Goal: Task Accomplishment & Management: Complete application form

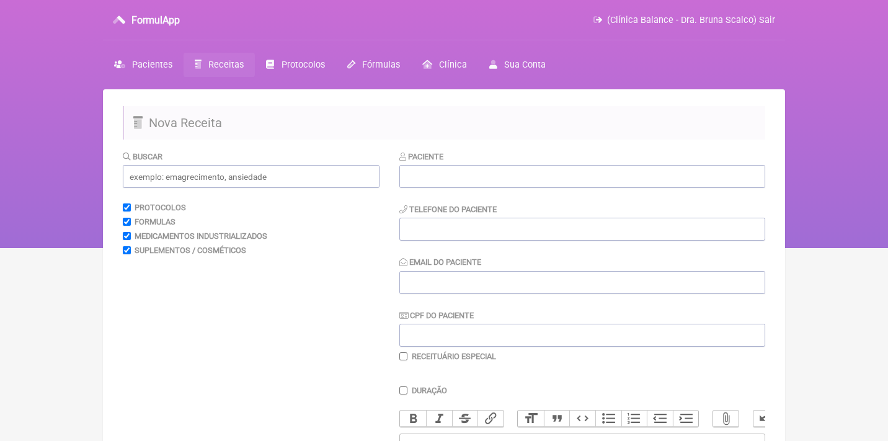
click at [206, 67] on link "Receitas" at bounding box center [219, 65] width 71 height 24
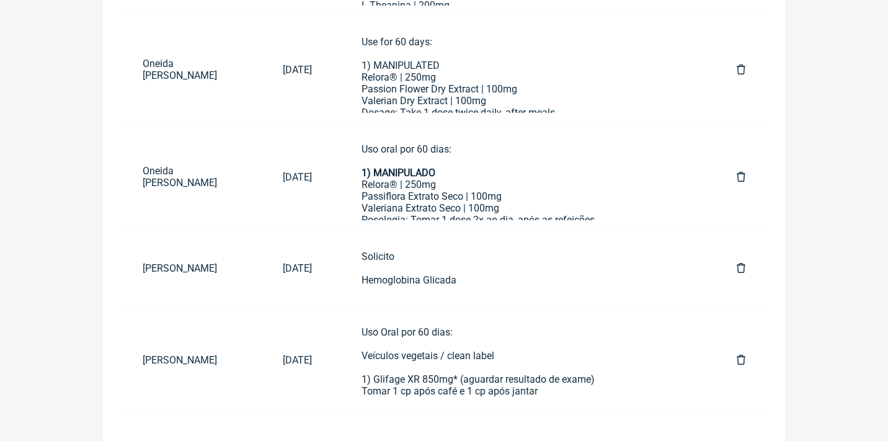
scroll to position [658, 0]
click at [740, 267] on icon at bounding box center [741, 269] width 9 height 10
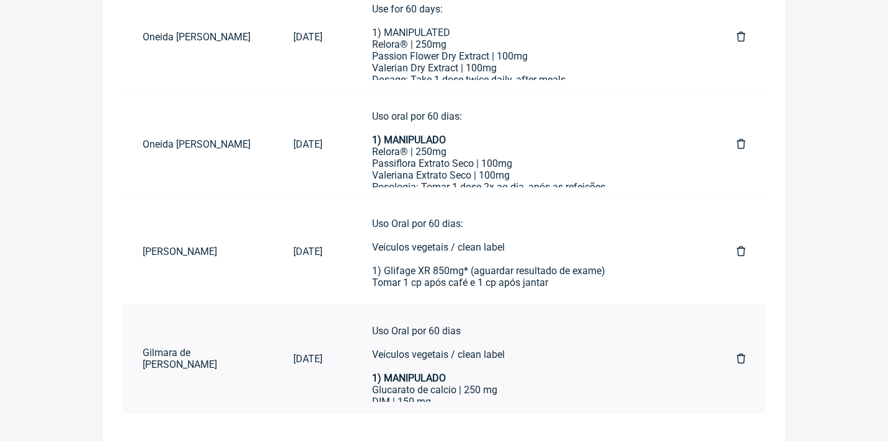
scroll to position [742, 0]
click at [615, 248] on div "Uso Oral por 60 dias: Veículos vegetais / clean label 1) Glifage XR 850mg* (agu…" at bounding box center [529, 265] width 315 height 94
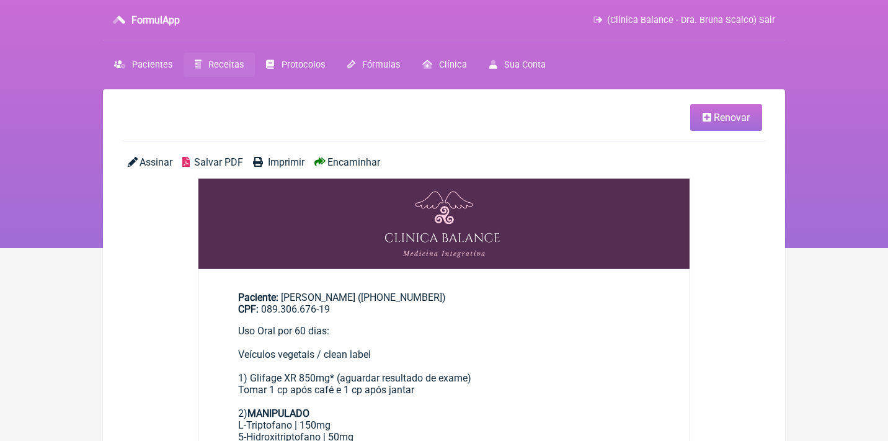
click at [724, 123] on link "Renovar" at bounding box center [726, 117] width 72 height 27
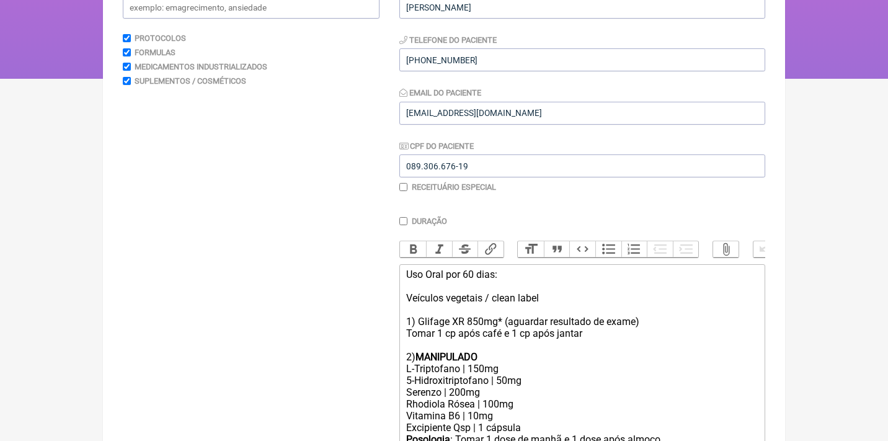
scroll to position [174, 0]
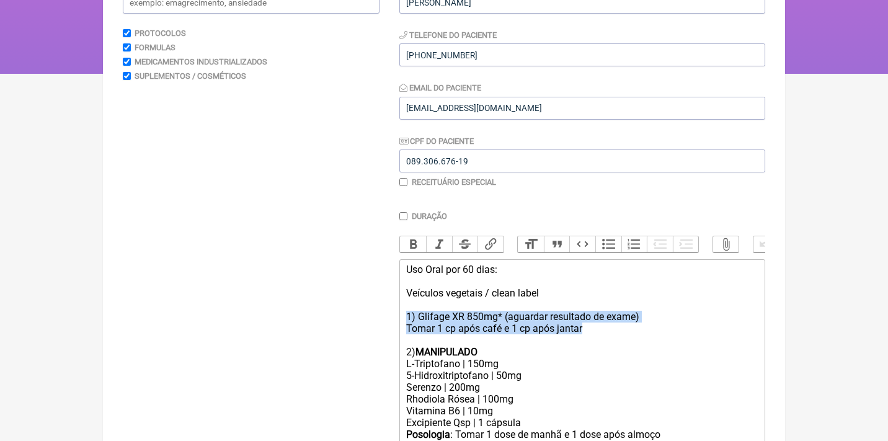
drag, startPoint x: 602, startPoint y: 323, endPoint x: 385, endPoint y: 308, distance: 217.5
click at [385, 308] on form "Buscar Protocolos Formulas Medicamentos Industrializados Suplementos / Cosmétic…" at bounding box center [444, 417] width 642 height 882
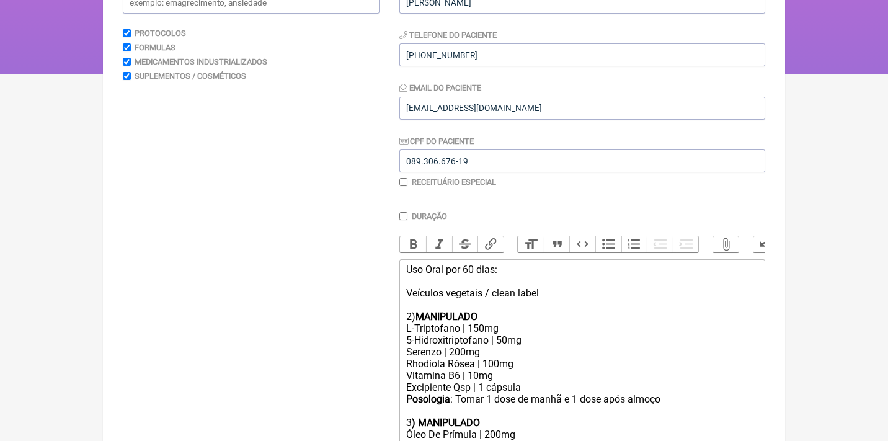
click at [407, 312] on div "Uso Oral por 60 dias: Veículos vegetais / clean label 2) MANIPULADO" at bounding box center [582, 293] width 352 height 59
click at [411, 417] on div "3 ) MANIPULADO" at bounding box center [582, 423] width 352 height 12
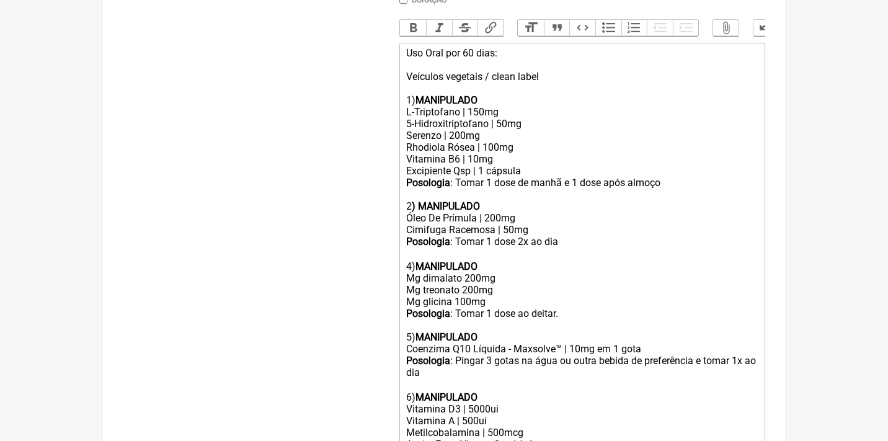
scroll to position [427, 0]
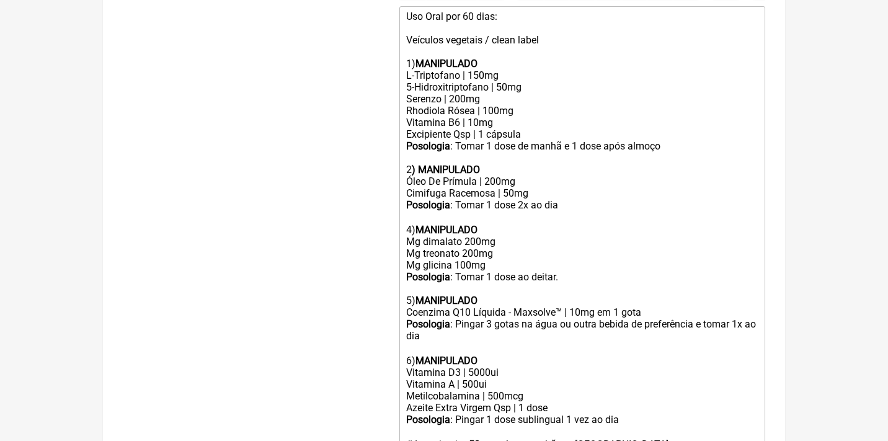
click at [410, 218] on div "Posologia : Tomar 1 dose 2x ao dia ㅤ 4) MANIPULADO Mg dimalato 200mg Mg treonat…" at bounding box center [582, 252] width 352 height 107
click at [406, 281] on div "Posologia : Tomar 1 dose 2x ao dia ㅤ 3) MANIPULADO Mg dimalato 200mg Mg treonat…" at bounding box center [582, 252] width 352 height 107
click at [410, 341] on div "Posologia : Pingar 3 gotas na água ou outra bebida de preferência e tomar 1x ao…" at bounding box center [582, 342] width 352 height 48
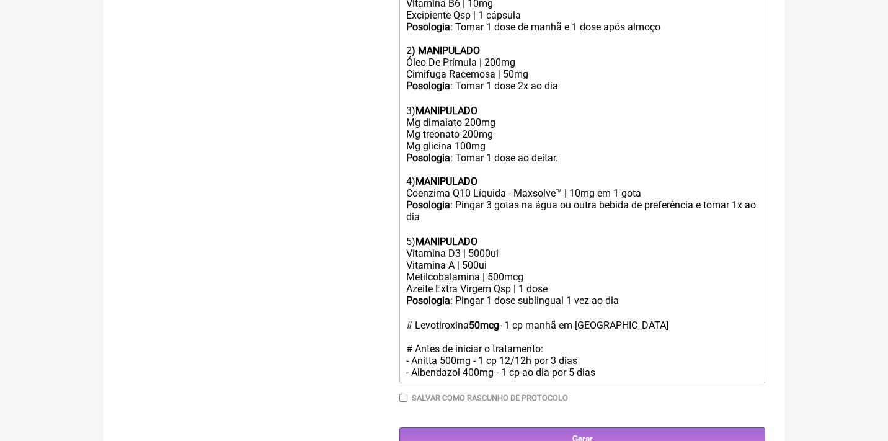
scroll to position [545, 0]
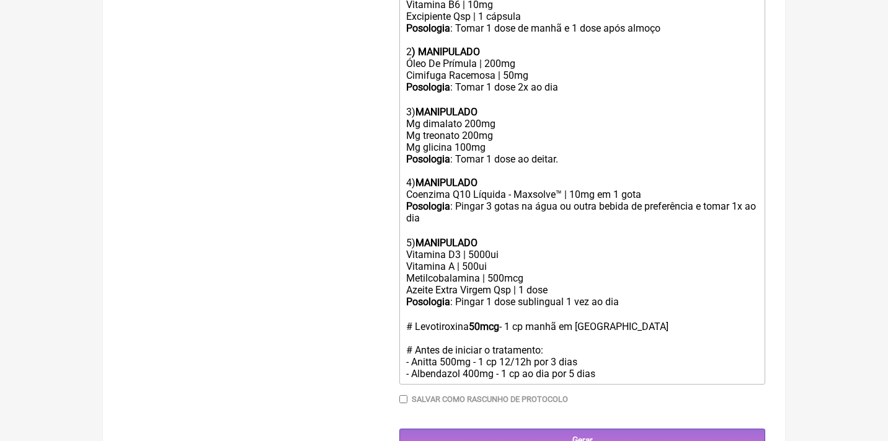
click at [613, 310] on div "Posologia : Pingar 1 dose sublingual 1 vez ao dia ㅤ # Levotiroxina 50mcg - 1 cp…" at bounding box center [582, 338] width 352 height 84
click at [636, 296] on div "Posologia : Pingar 1 dose sublingual 1 vez ao dia ㅤ # Levotiroxina 50mcg - 1 cp…" at bounding box center [582, 338] width 352 height 84
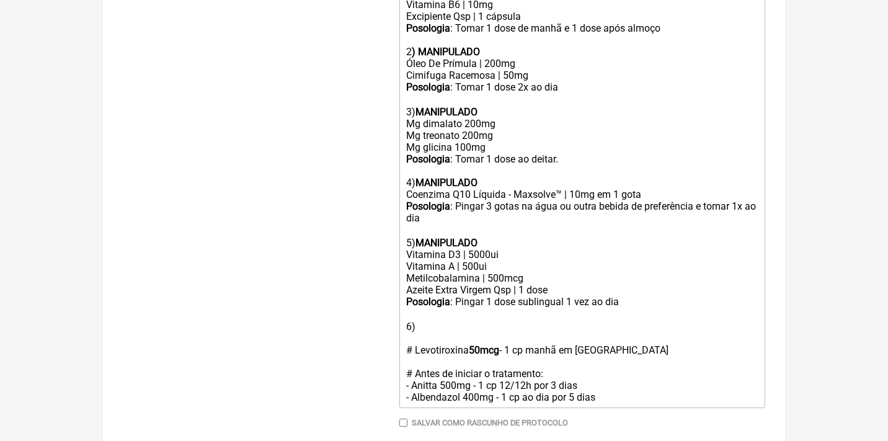
click at [458, 237] on strong "MANIPULADO" at bounding box center [446, 243] width 62 height 12
copy strong "MANIPULADO"
click at [419, 302] on div "Posologia : Pingar 1 dose sublingual 1 vez ao dia ㅤ 6) # Levotiroxina 50mcg - 1…" at bounding box center [582, 349] width 352 height 107
paste trix-editor "strong>MANIPULADO</strong><"
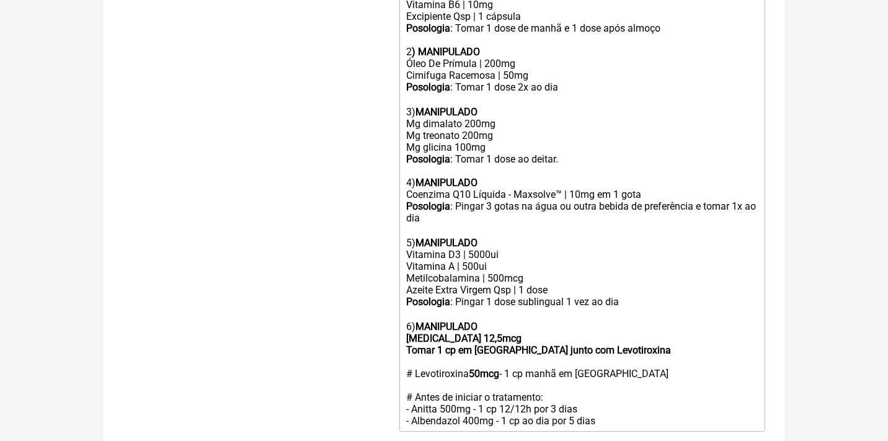
click at [463, 321] on strong "MANIPULADO T3 12,5mcg Tomar 1 cp em jejum junto com Levotiroxina" at bounding box center [538, 338] width 265 height 35
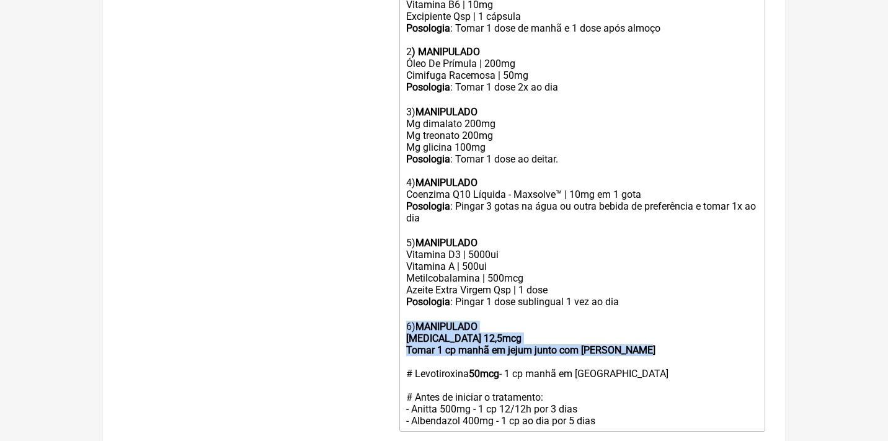
drag, startPoint x: 660, startPoint y: 324, endPoint x: 397, endPoint y: 302, distance: 263.2
click at [397, 302] on form "Buscar Protocolos Formulas Medicamentos Industrializados Suplementos / Cosmétic…" at bounding box center [444, 51] width 642 height 893
click at [441, 321] on strong "MANIPULADO T3 12,5mcg Tomar 1 cp manhã em jejum junto com Levotiroxina" at bounding box center [530, 338] width 249 height 35
drag, startPoint x: 660, startPoint y: 329, endPoint x: 370, endPoint y: 311, distance: 291.3
click at [370, 311] on form "Buscar Protocolos Formulas Medicamentos Industrializados Suplementos / Cosmétic…" at bounding box center [444, 51] width 642 height 893
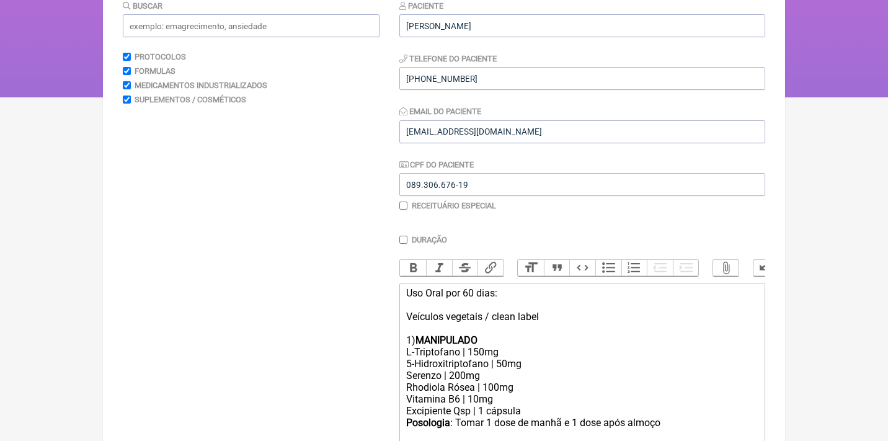
scroll to position [32, 0]
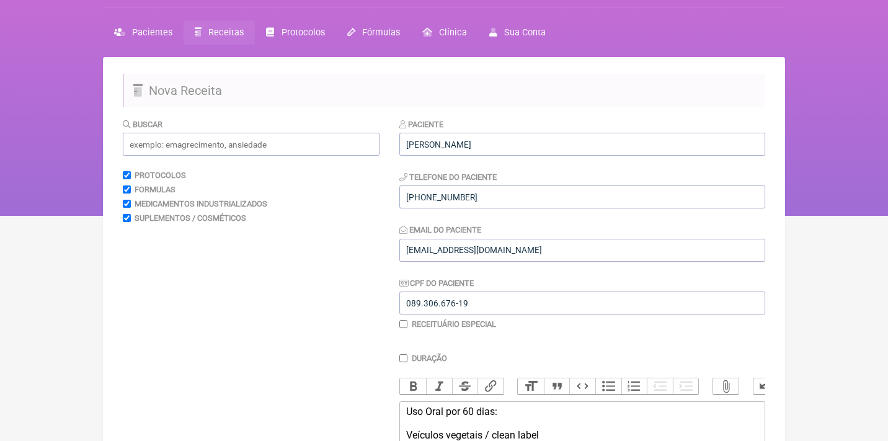
click at [408, 384] on button "Bold" at bounding box center [413, 386] width 26 height 16
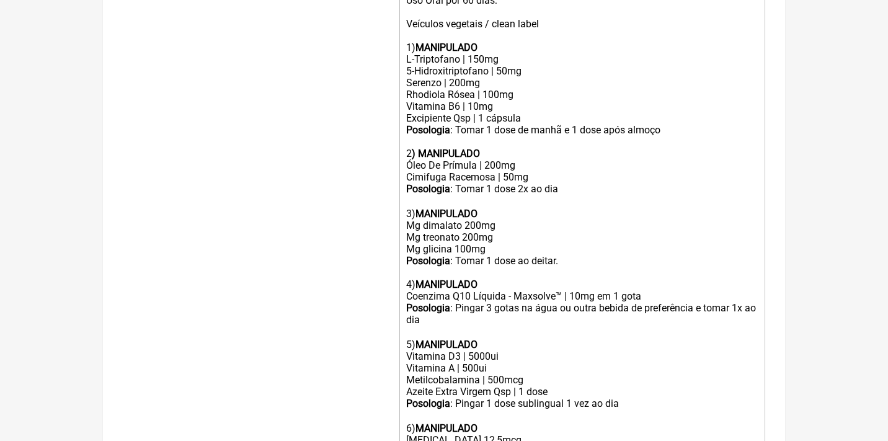
scroll to position [458, 0]
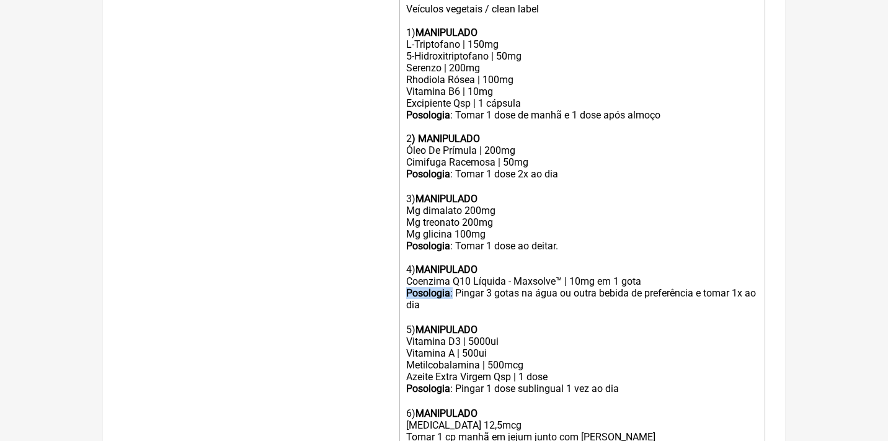
drag, startPoint x: 455, startPoint y: 278, endPoint x: 386, endPoint y: 269, distance: 70.0
click at [386, 269] on form "Buscar Protocolos Formulas Medicamentos Industrializados Suplementos / Cosmétic…" at bounding box center [444, 138] width 642 height 893
copy div "Posologia :"
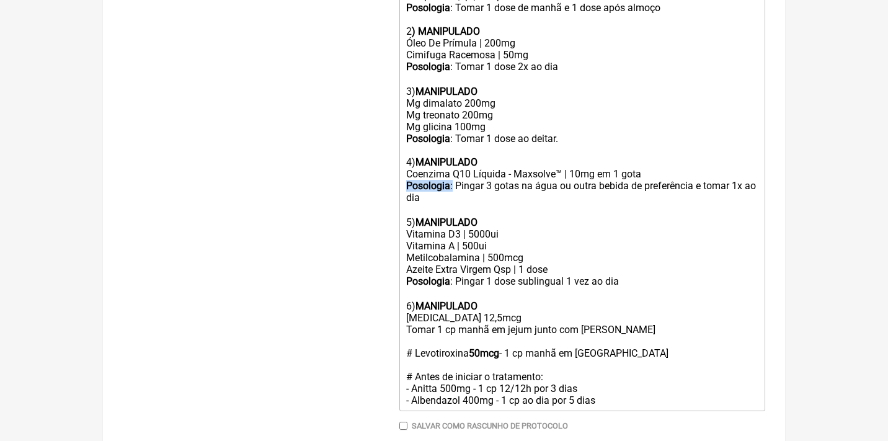
scroll to position [580, 0]
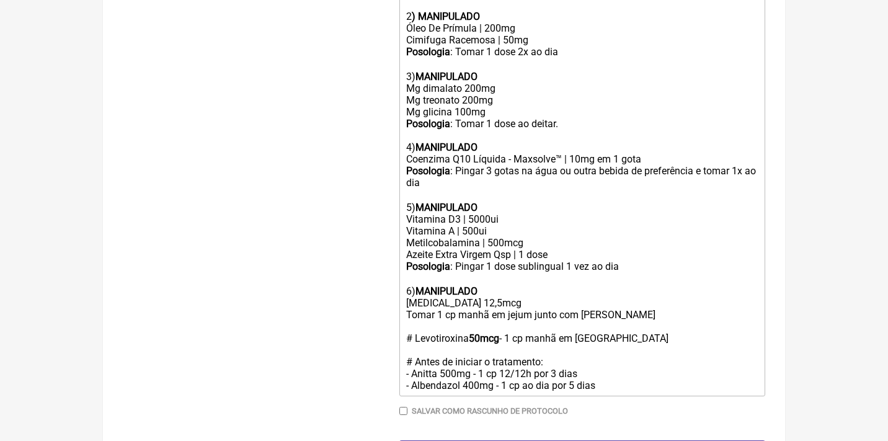
click at [400, 283] on trix-editor "Uso Oral por 60 dias: Veículos vegetais / clean label 1) MANIPULADO L-Triptofan…" at bounding box center [582, 124] width 366 height 543
paste trix-editor "<strong>Posologia</strong>:"
type trix-editor "<div>Uso Oral por 60 dias:<br><br>Veículos vegetais / clean label<br><br>1) <st…"
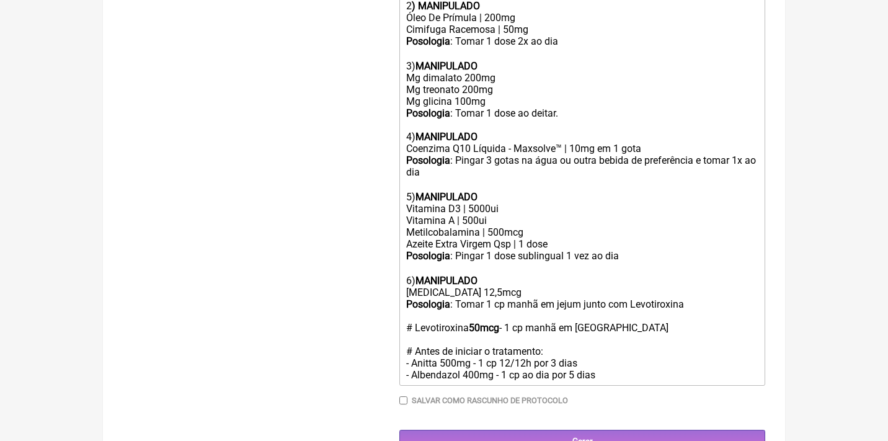
scroll to position [590, 0]
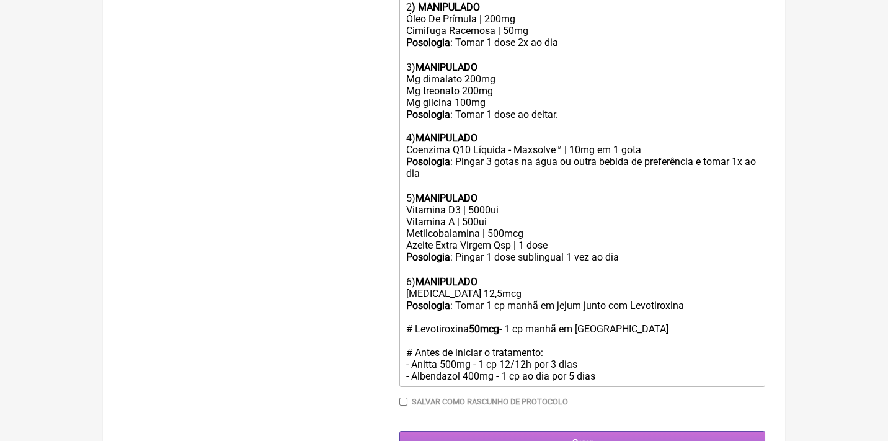
click at [557, 431] on input "Gerar" at bounding box center [582, 442] width 366 height 23
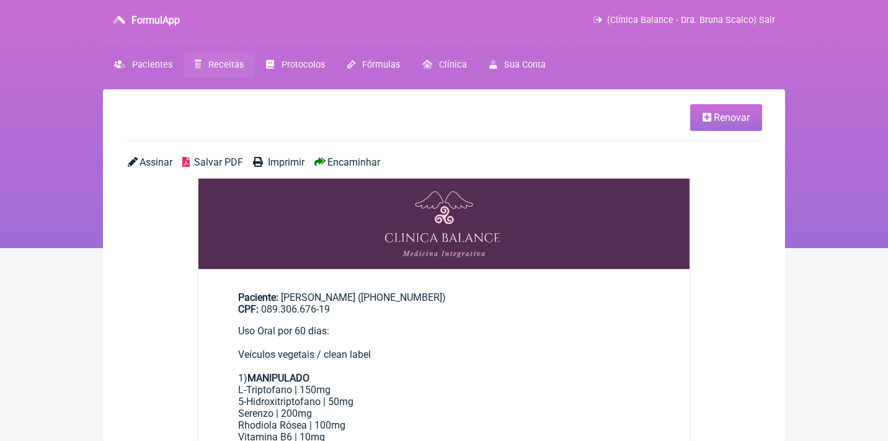
click at [153, 162] on span "Assinar" at bounding box center [156, 162] width 33 height 12
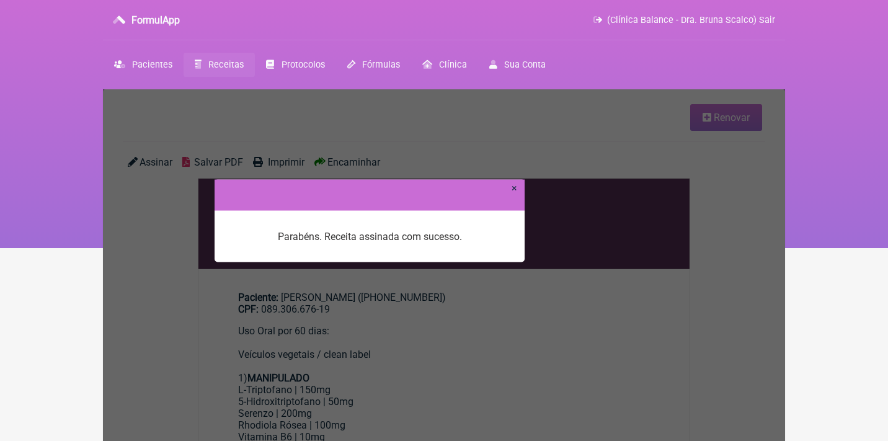
click at [513, 191] on link "×" at bounding box center [515, 188] width 6 height 12
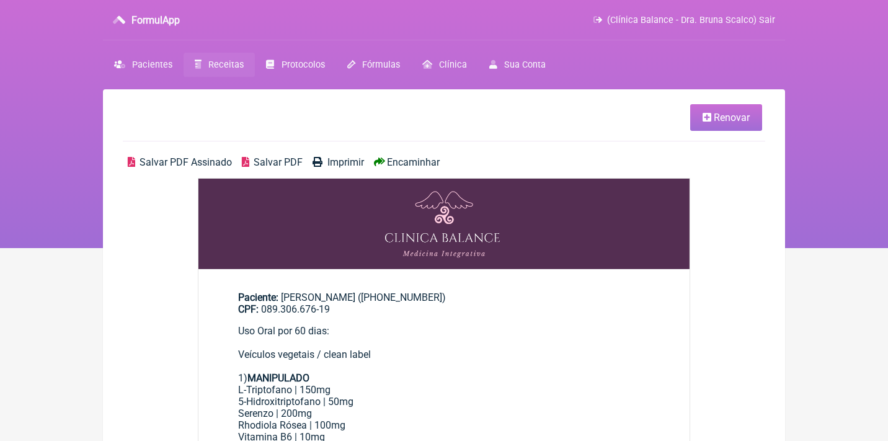
click at [200, 158] on span "Salvar PDF Assinado" at bounding box center [186, 162] width 92 height 12
click at [738, 115] on span "Renovar" at bounding box center [732, 118] width 36 height 12
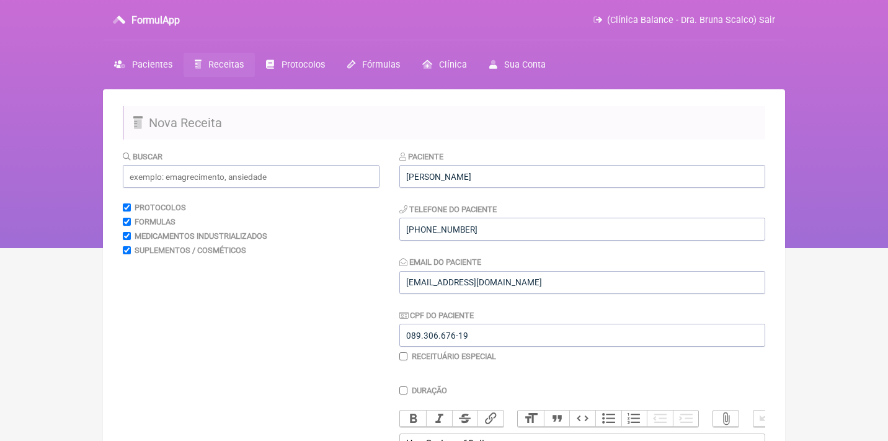
click at [401, 354] on input "checkbox" at bounding box center [403, 356] width 8 height 8
checkbox input "true"
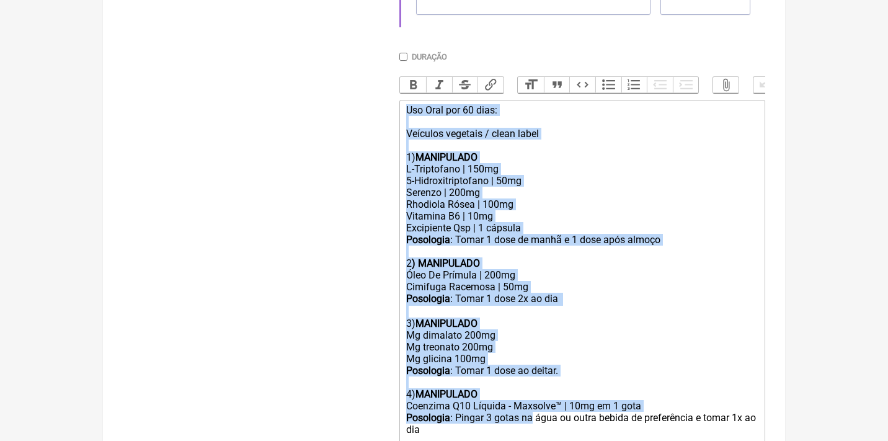
scroll to position [507, 0]
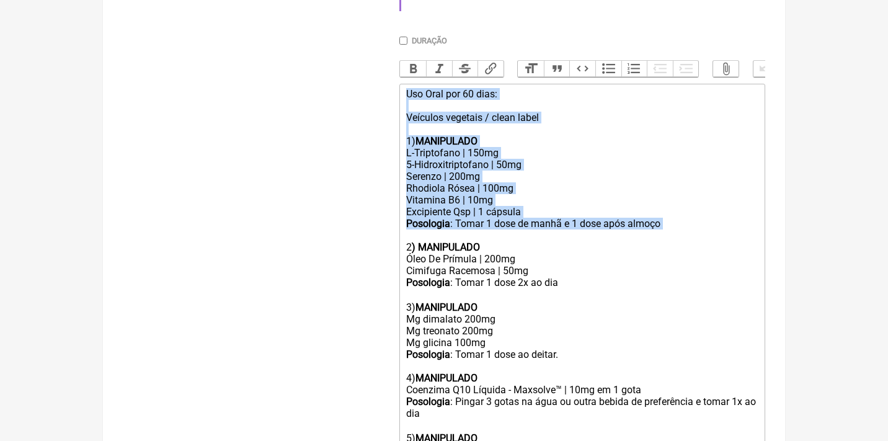
drag, startPoint x: 406, startPoint y: 154, endPoint x: 547, endPoint y: 221, distance: 155.6
click at [551, 223] on trix-editor "Uso Oral por 60 dias: Veículos vegetais / clean label 1) MANIPULADO L-Triptofan…" at bounding box center [582, 355] width 366 height 543
click at [539, 171] on div "Serenzo | 200mg" at bounding box center [582, 177] width 352 height 12
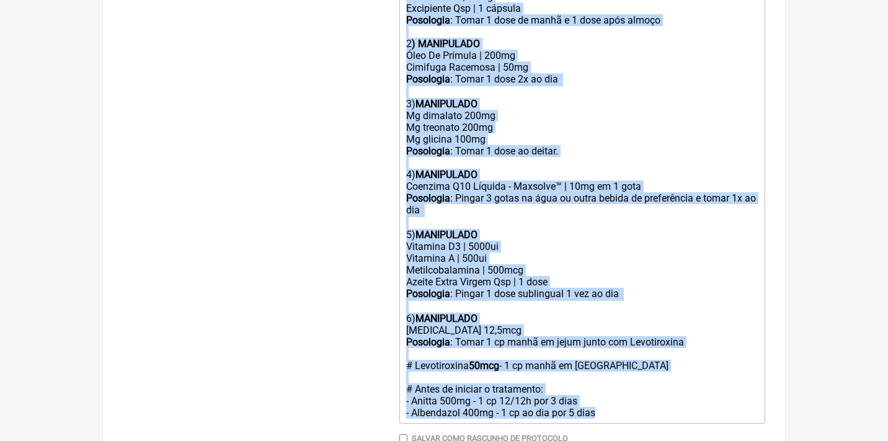
scroll to position [745, 0]
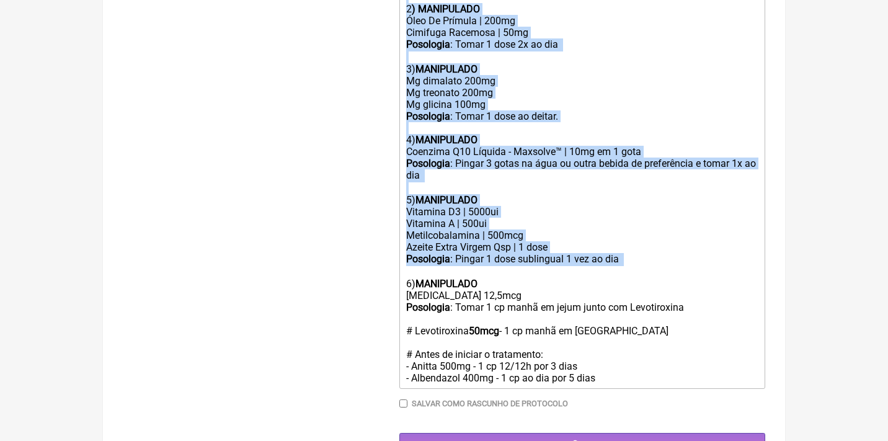
drag, startPoint x: 404, startPoint y: 132, endPoint x: 629, endPoint y: 248, distance: 253.7
click at [629, 248] on trix-editor "Uso Oral por 60 dias: Veículos vegetais / clean label 1) MANIPULADO L-Triptofan…" at bounding box center [582, 117] width 366 height 543
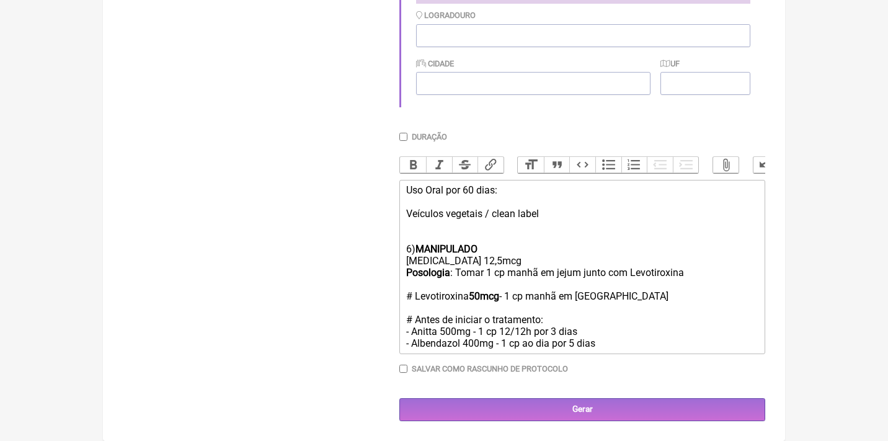
scroll to position [399, 0]
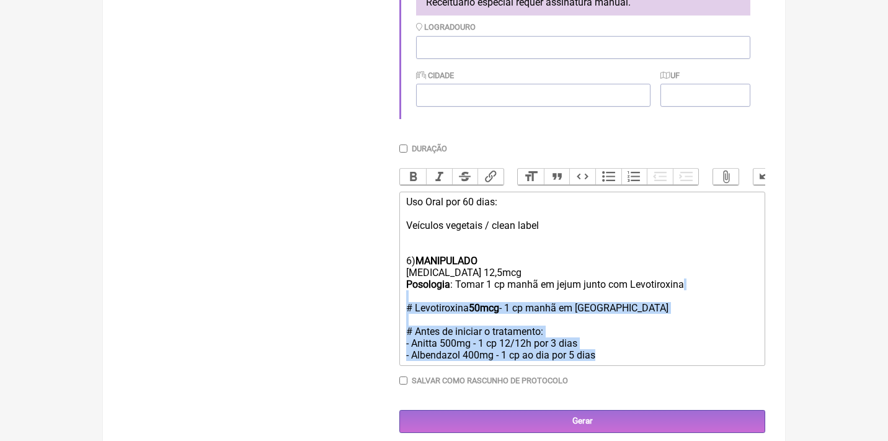
drag, startPoint x: 632, startPoint y: 341, endPoint x: 395, endPoint y: 297, distance: 240.9
click at [393, 293] on form "Buscar Protocolos Formulas Medicamentos Industrializados Suplementos / Cosmétic…" at bounding box center [444, 91] width 642 height 681
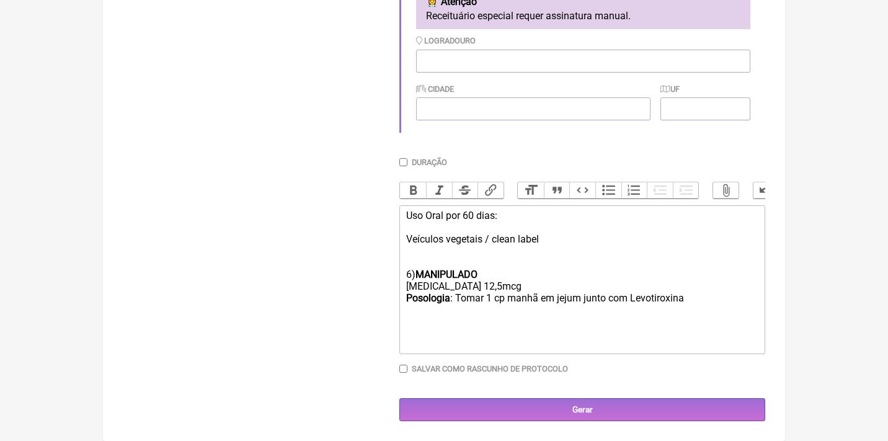
scroll to position [382, 0]
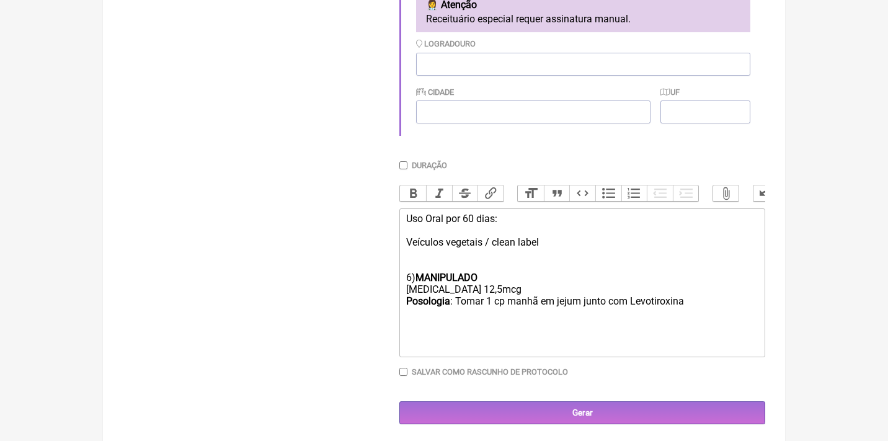
click at [404, 270] on trix-editor "Uso Oral por 60 dias: Veículos vegetais / clean label 6) MANIPULADO T3 12,5mcg …" at bounding box center [582, 282] width 366 height 149
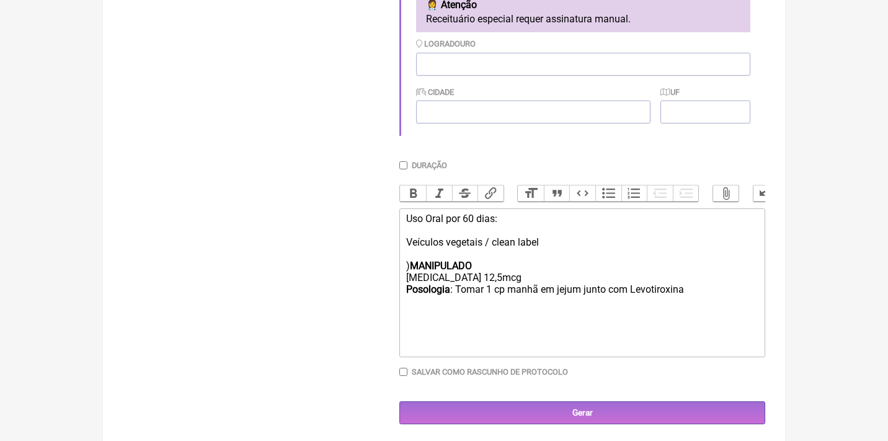
type trix-editor "<div>Uso Oral por 60 dias:<br><br>Veículos vegetais / clean label<br><br>1) <st…"
paste input "[STREET_ADDRESS]"
type input "[STREET_ADDRESS]"
type input "Paulínia"
type input "SP"
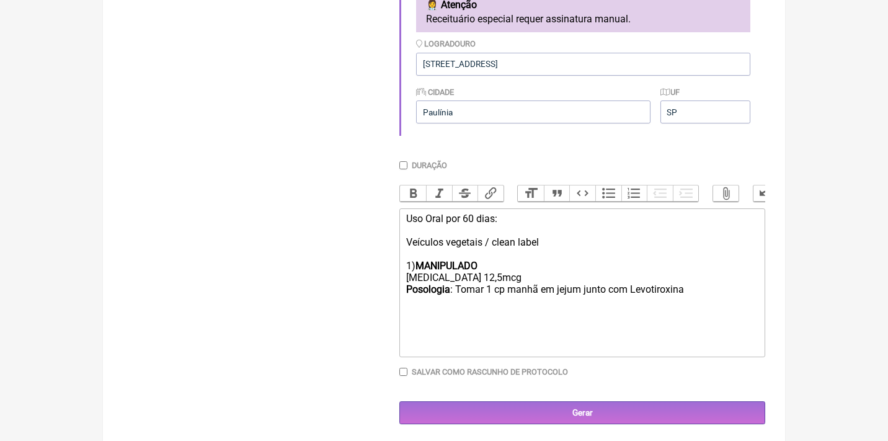
click at [452, 321] on trix-editor "Uso Oral por 60 dias: Veículos vegetais / clean label 1) MANIPULADO T3 12,5mcg …" at bounding box center [582, 282] width 366 height 149
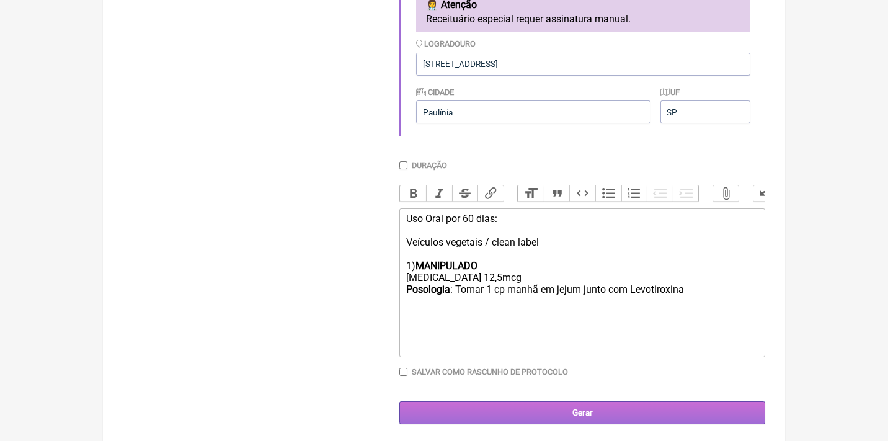
click at [591, 410] on input "Gerar" at bounding box center [582, 412] width 366 height 23
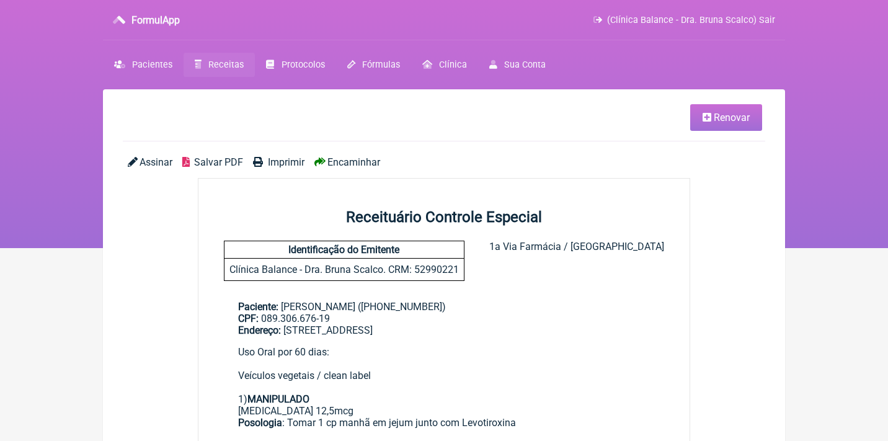
click at [153, 161] on span "Assinar" at bounding box center [156, 162] width 33 height 12
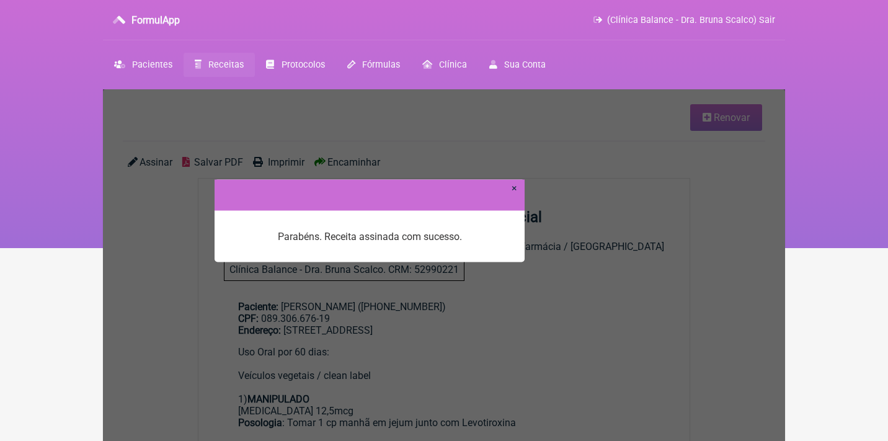
click at [515, 188] on link "×" at bounding box center [515, 188] width 6 height 12
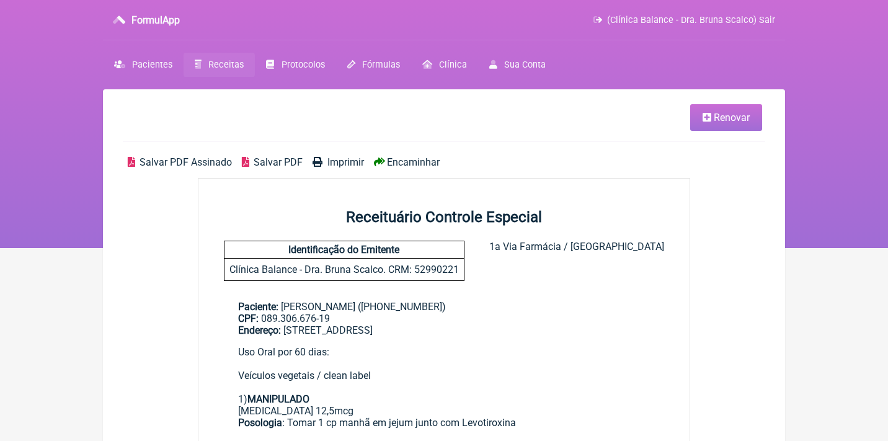
click at [169, 158] on span "Salvar PDF Assinado" at bounding box center [186, 162] width 92 height 12
click at [218, 61] on span "Receitas" at bounding box center [225, 65] width 35 height 11
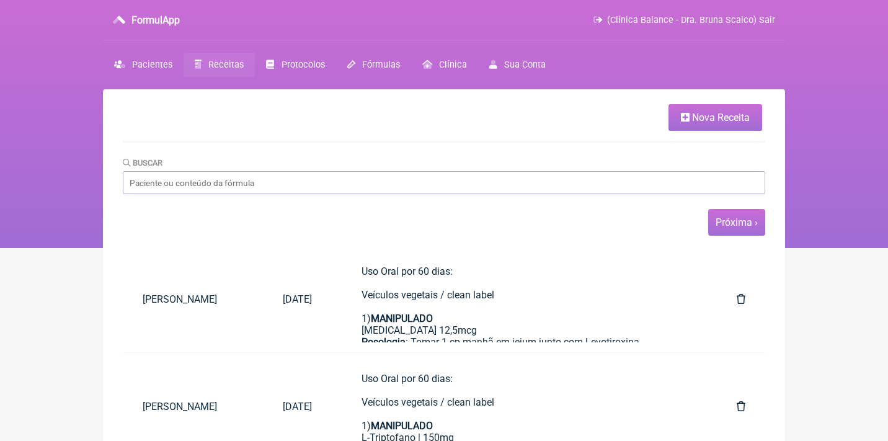
click at [724, 219] on link "Próxima ›" at bounding box center [736, 222] width 42 height 12
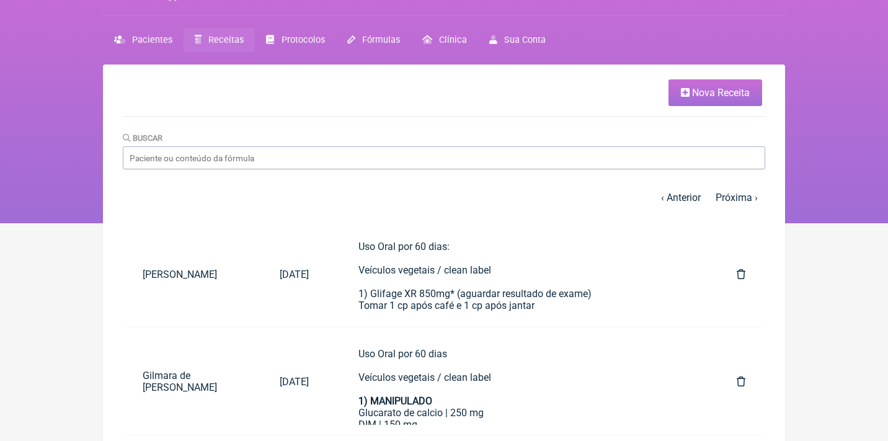
scroll to position [45, 0]
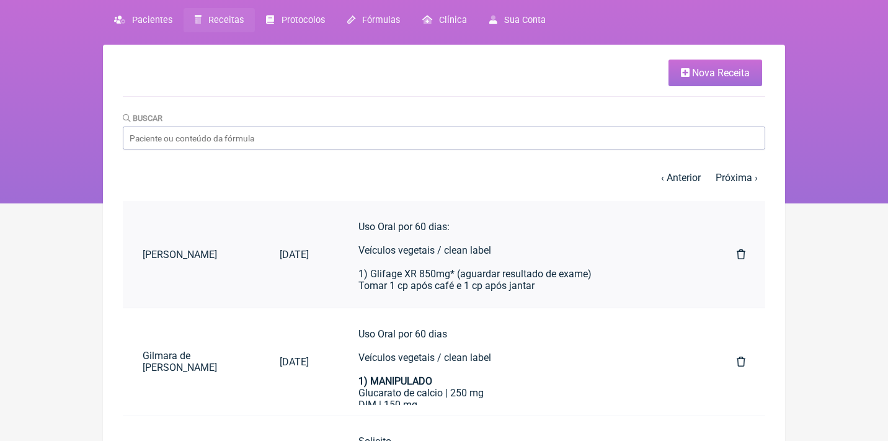
click at [739, 255] on icon at bounding box center [741, 254] width 9 height 10
